Goal: Transaction & Acquisition: Subscribe to service/newsletter

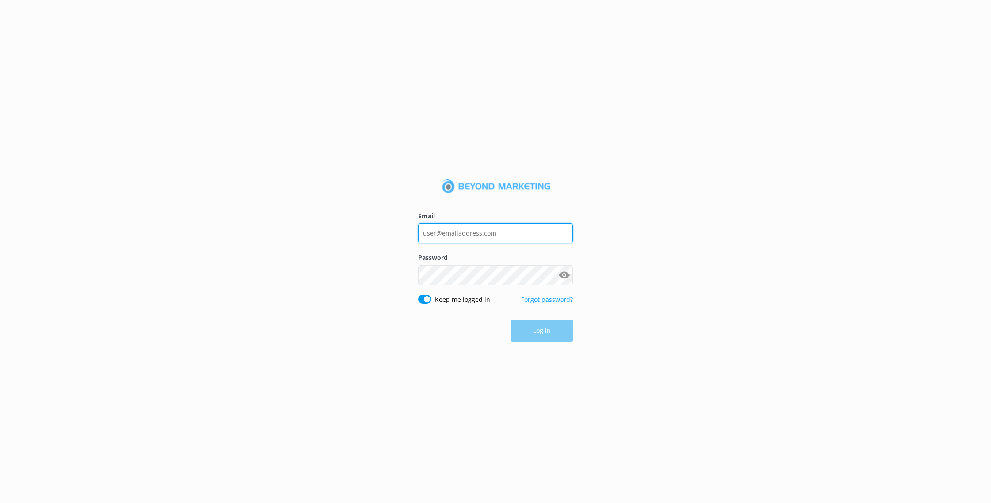
click at [486, 241] on input "Email" at bounding box center [495, 233] width 155 height 20
type input "[EMAIL_ADDRESS][DOMAIN_NAME]"
click at [560, 277] on button "Show password" at bounding box center [564, 276] width 18 height 18
click at [536, 336] on button "Log in" at bounding box center [542, 331] width 62 height 22
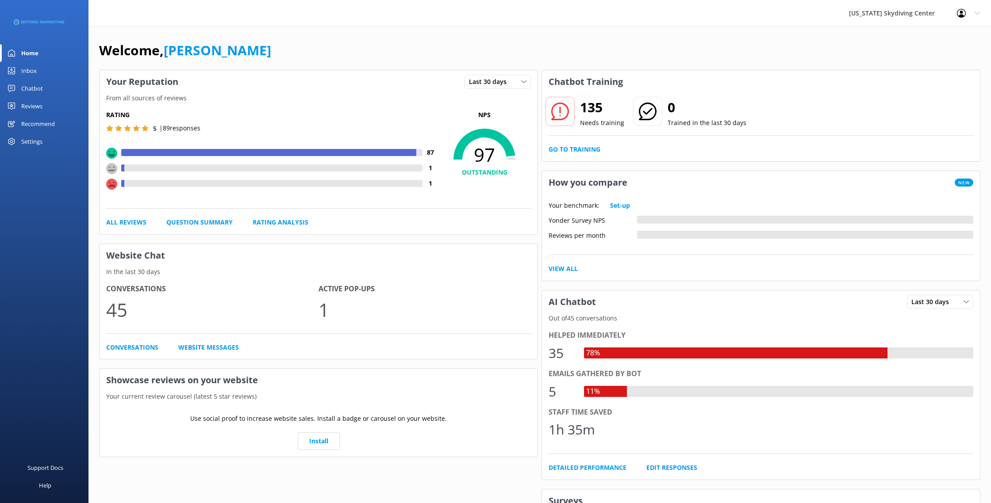
click at [40, 70] on link "Inbox" at bounding box center [44, 71] width 88 height 18
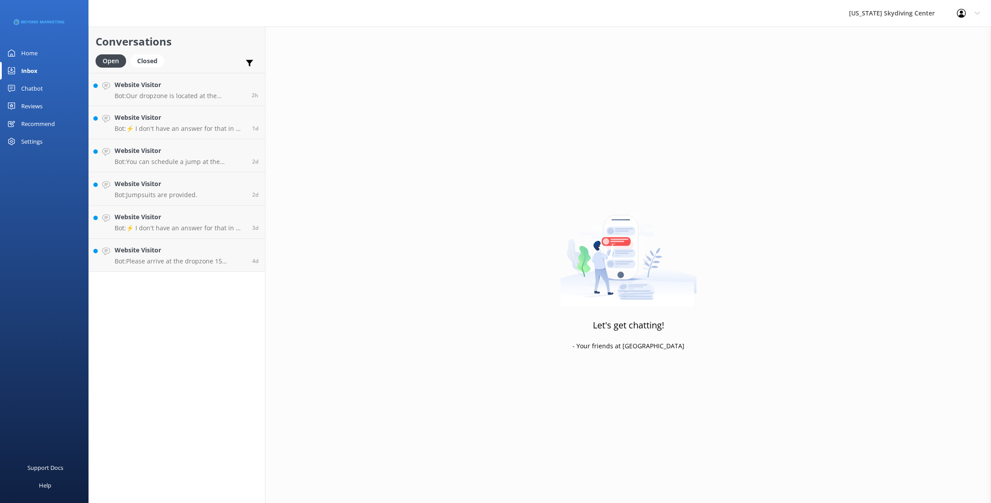
click at [43, 106] on link "Reviews" at bounding box center [44, 106] width 88 height 18
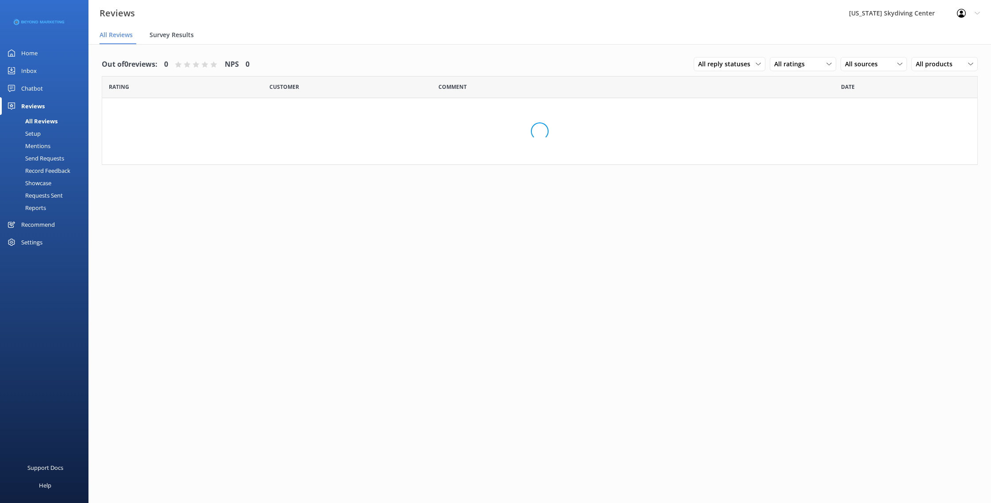
click at [179, 35] on span "Survey Results" at bounding box center [171, 35] width 44 height 9
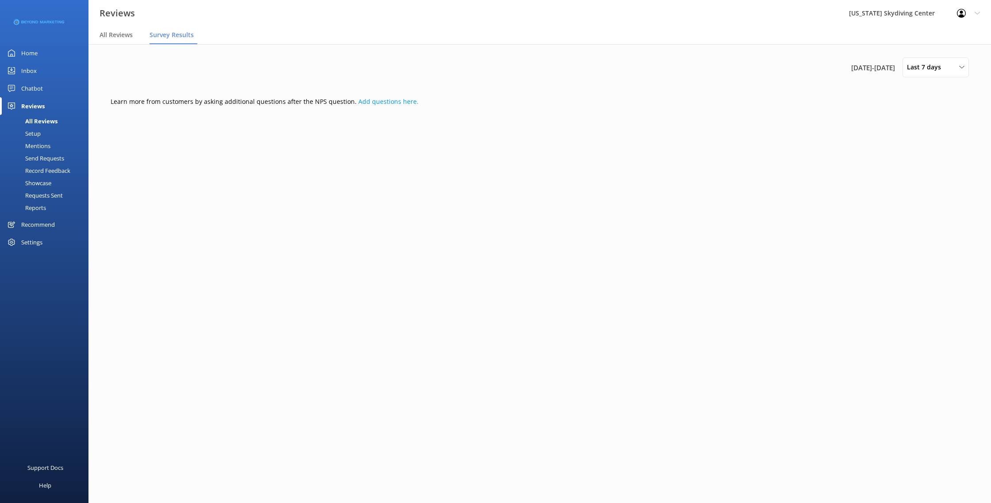
click at [51, 160] on div "Send Requests" at bounding box center [34, 158] width 59 height 12
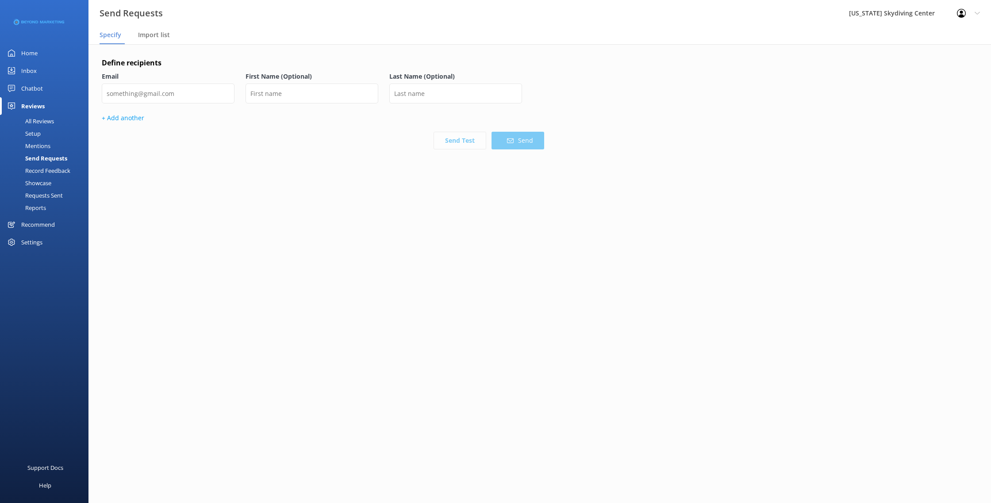
click at [135, 29] on nav "Specify Import list" at bounding box center [539, 36] width 902 height 18
click at [150, 34] on span "Import list" at bounding box center [154, 35] width 32 height 9
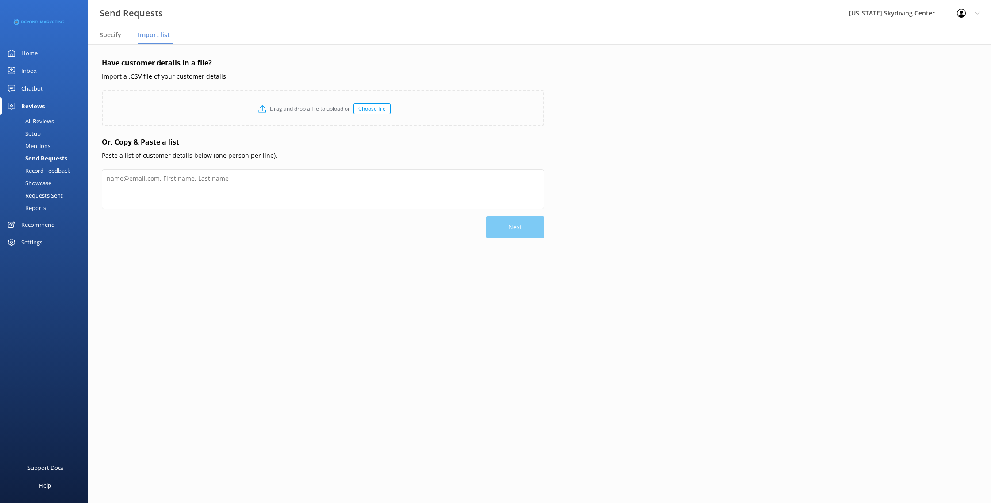
click at [163, 49] on div "Have customer details in a file? Import a .CSV file of your customer details Dr…" at bounding box center [539, 174] width 902 height 260
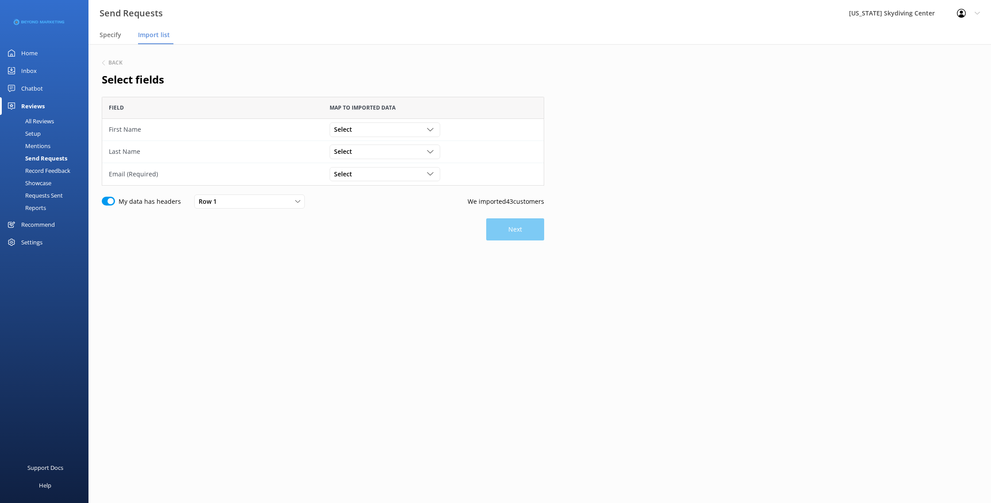
scroll to position [89, 442]
click at [345, 136] on div "Select Customer Id First Name Last Name Email Gender Age Weight Day of birth Ad…" at bounding box center [433, 130] width 221 height 22
click at [345, 132] on span "Select" at bounding box center [345, 130] width 23 height 10
click at [350, 161] on link "First Name" at bounding box center [384, 166] width 109 height 18
click at [350, 159] on div "Select Customer Id First Name Last Name Email Gender Age Weight Day of birth Ad…" at bounding box center [433, 152] width 221 height 22
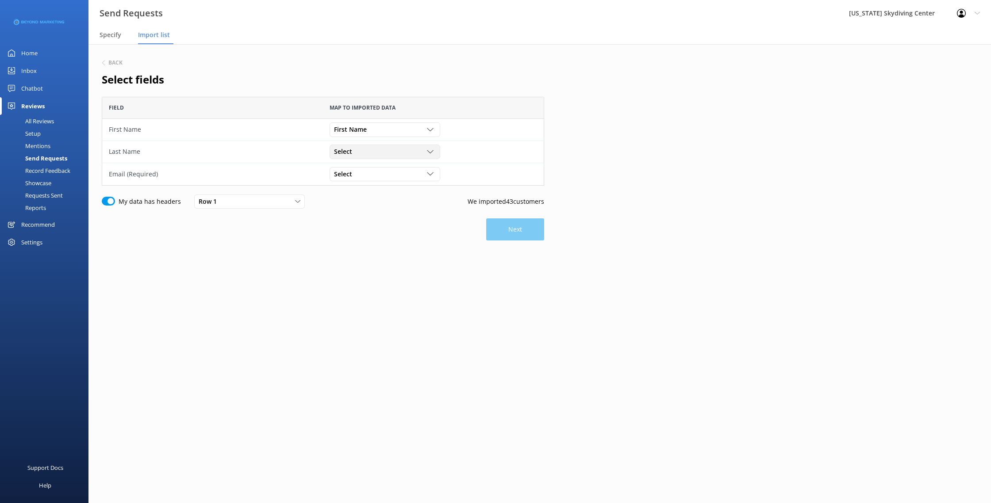
click at [350, 156] on span "Select" at bounding box center [345, 152] width 23 height 10
click at [364, 203] on link "Last Name" at bounding box center [384, 206] width 109 height 18
click at [358, 179] on div "Select Customer Id First Name Last Name Email Gender Age Weight Day of birth Ad…" at bounding box center [384, 174] width 111 height 14
click at [375, 246] on link "Email" at bounding box center [384, 246] width 109 height 18
click at [543, 230] on button "Next" at bounding box center [515, 229] width 58 height 22
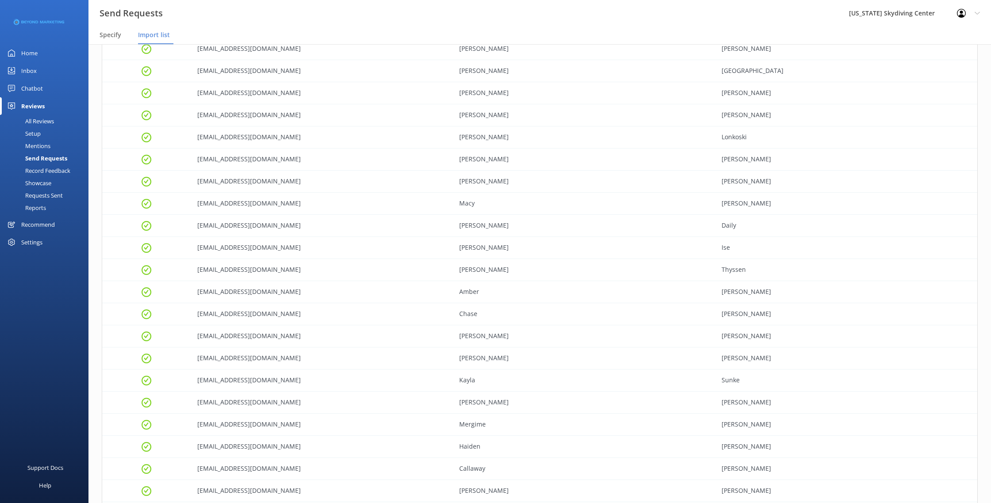
scroll to position [642, 0]
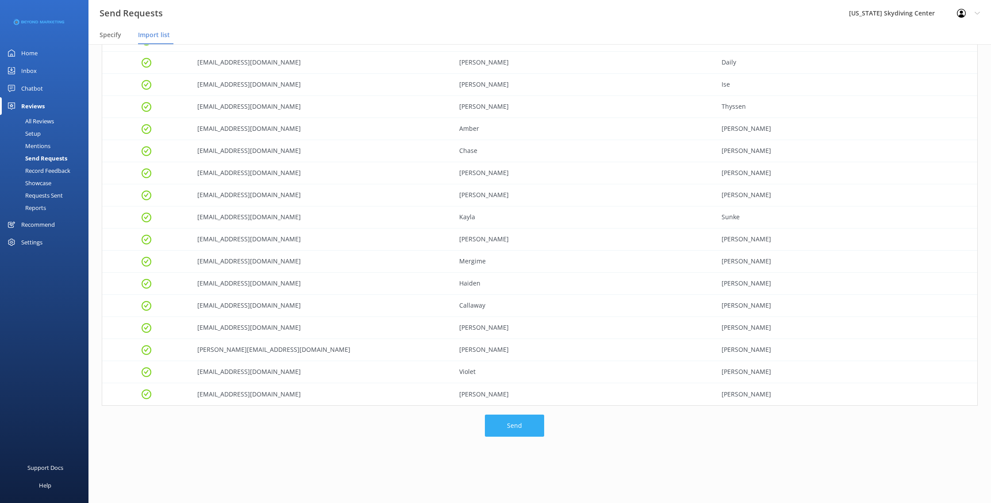
click at [518, 427] on button "Send" at bounding box center [514, 426] width 59 height 22
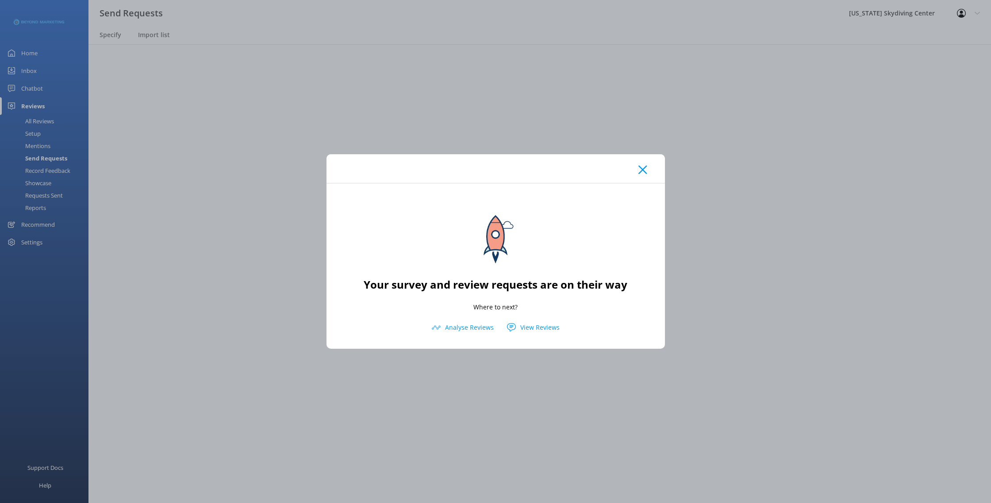
click at [640, 176] on div at bounding box center [495, 168] width 338 height 29
click at [640, 167] on icon at bounding box center [642, 169] width 8 height 9
